Goal: Information Seeking & Learning: Compare options

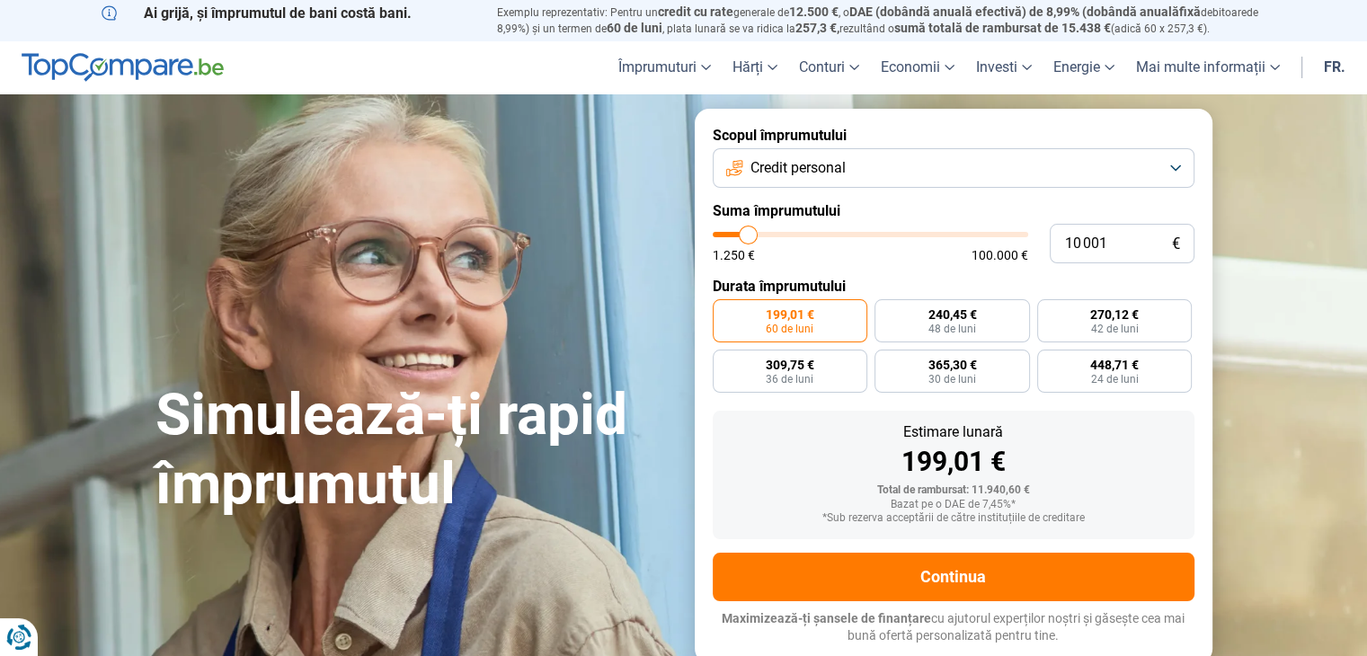
type input "1 250"
type input "1250"
click at [713, 237] on input "range" at bounding box center [870, 234] width 315 height 5
radio input "true"
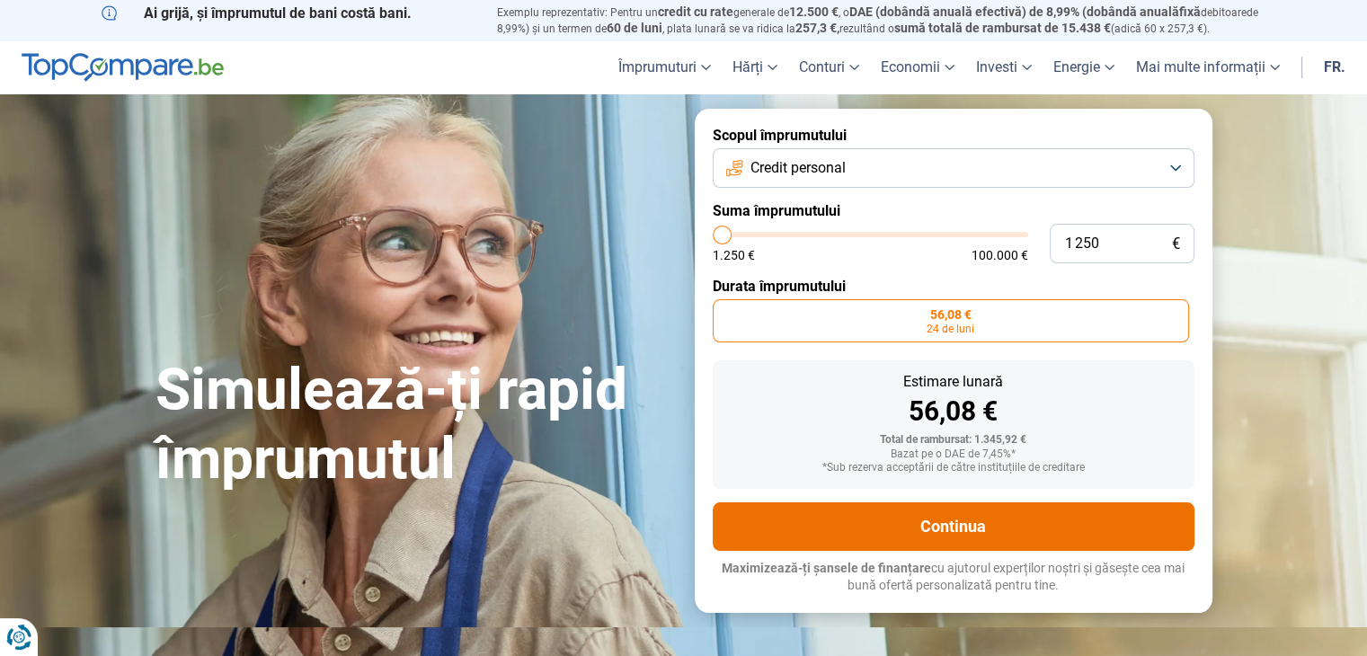
click at [925, 518] on font "Continua" at bounding box center [953, 526] width 66 height 19
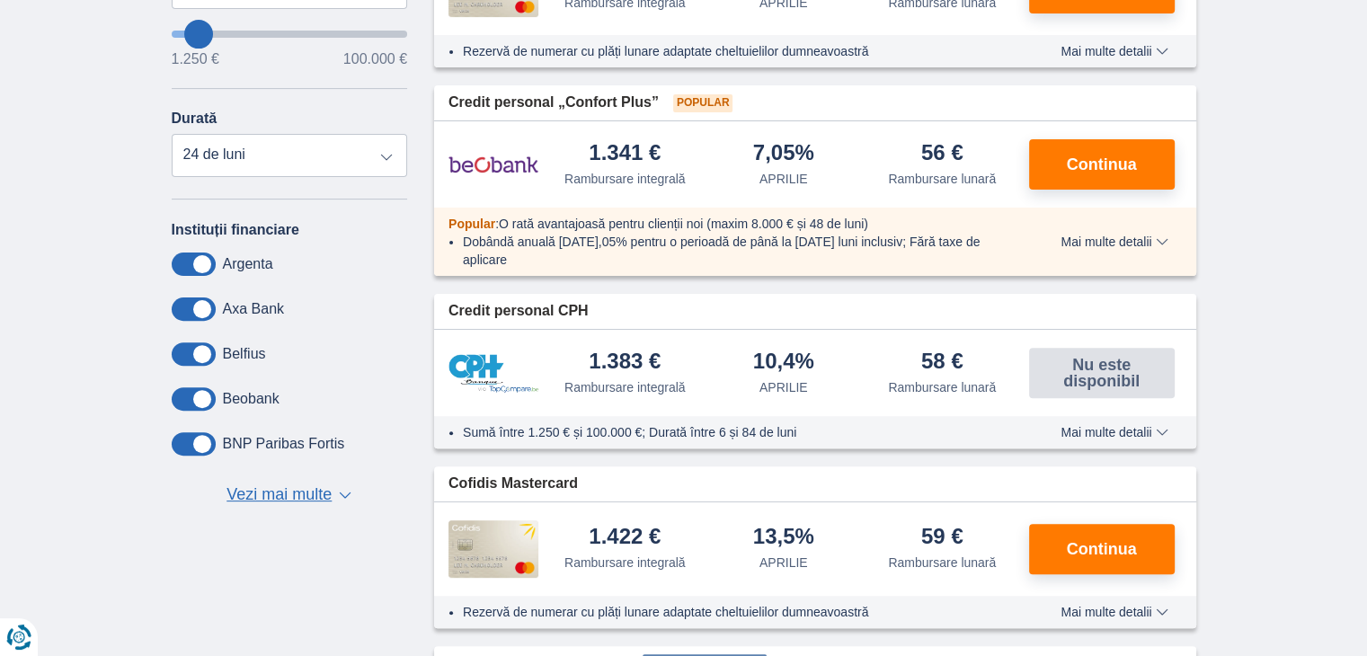
scroll to position [553, 0]
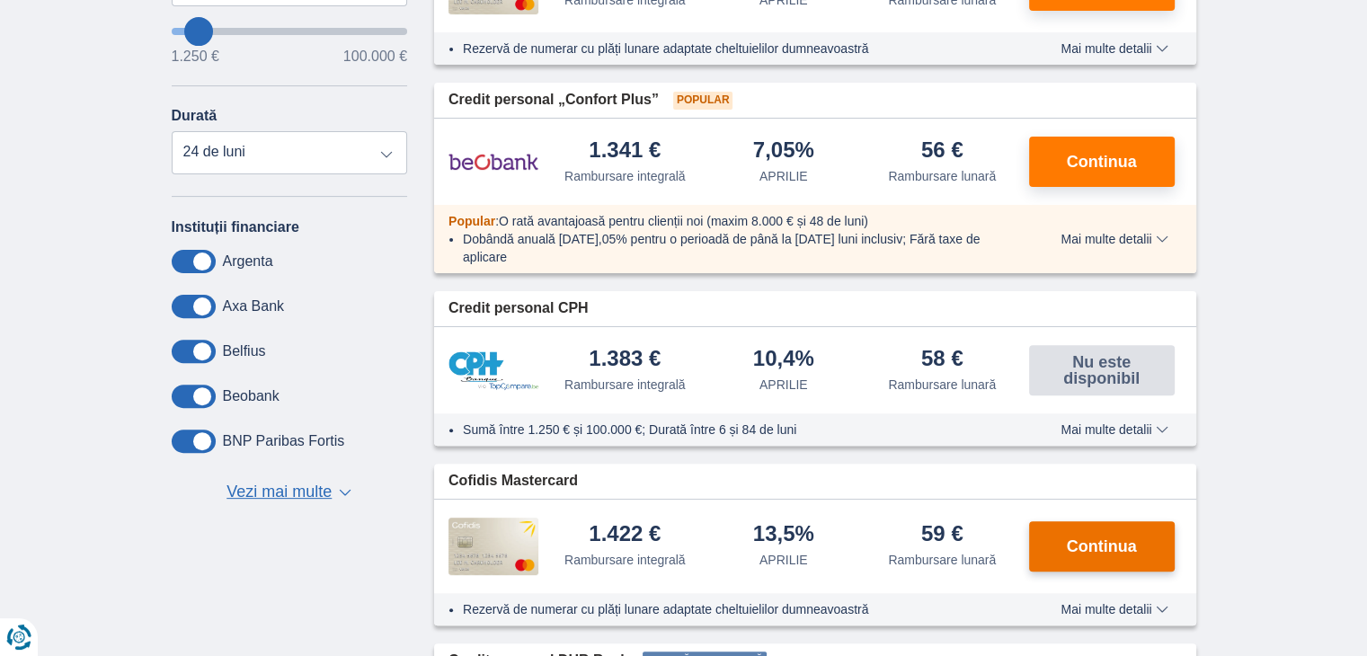
click at [1106, 537] on font "Continua" at bounding box center [1102, 546] width 70 height 18
